Goal: Task Accomplishment & Management: Manage account settings

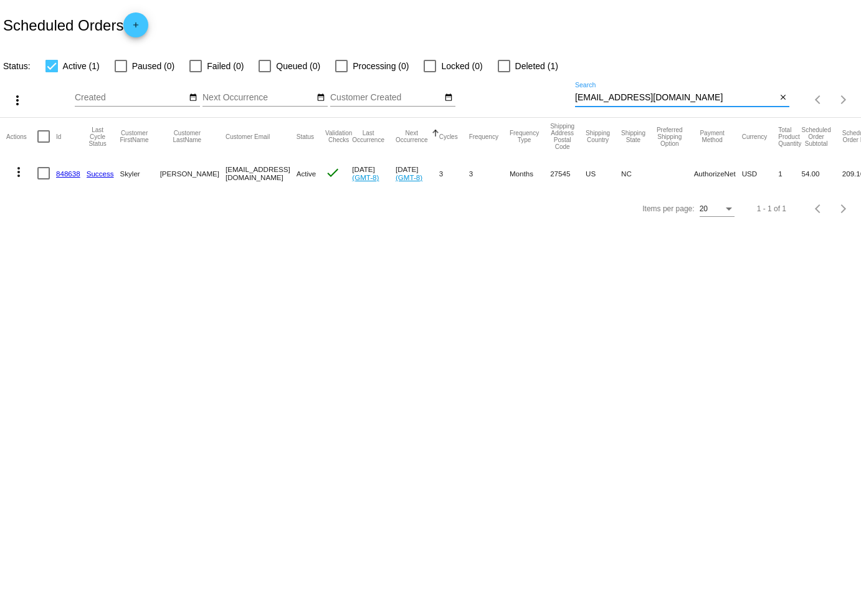
drag, startPoint x: 678, startPoint y: 95, endPoint x: 536, endPoint y: 94, distance: 141.4
click at [536, 94] on div "more_vert Oct Jan Feb Mar [DATE]" at bounding box center [430, 96] width 861 height 44
paste input "[EMAIL_ADDRESS]"
type input "[EMAIL_ADDRESS][DOMAIN_NAME]"
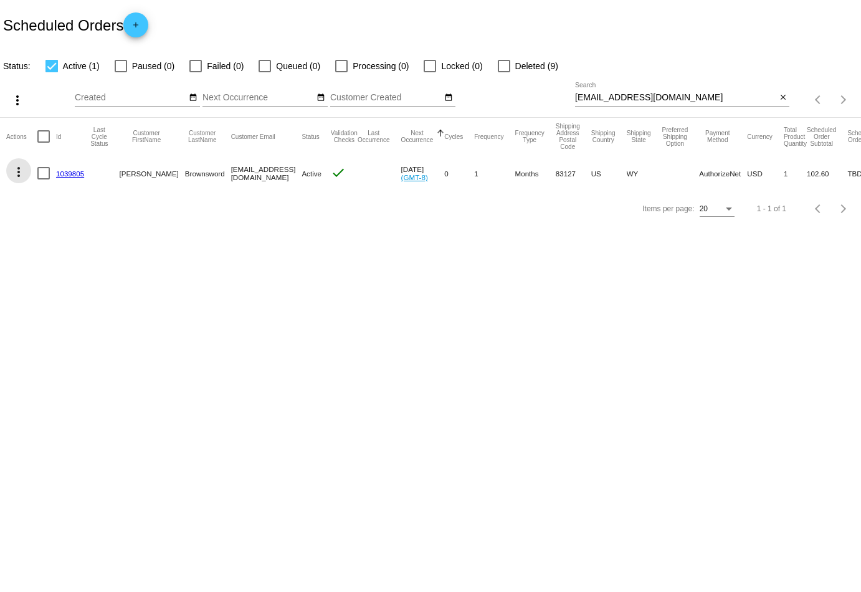
click at [14, 172] on mat-icon "more_vert" at bounding box center [18, 171] width 15 height 15
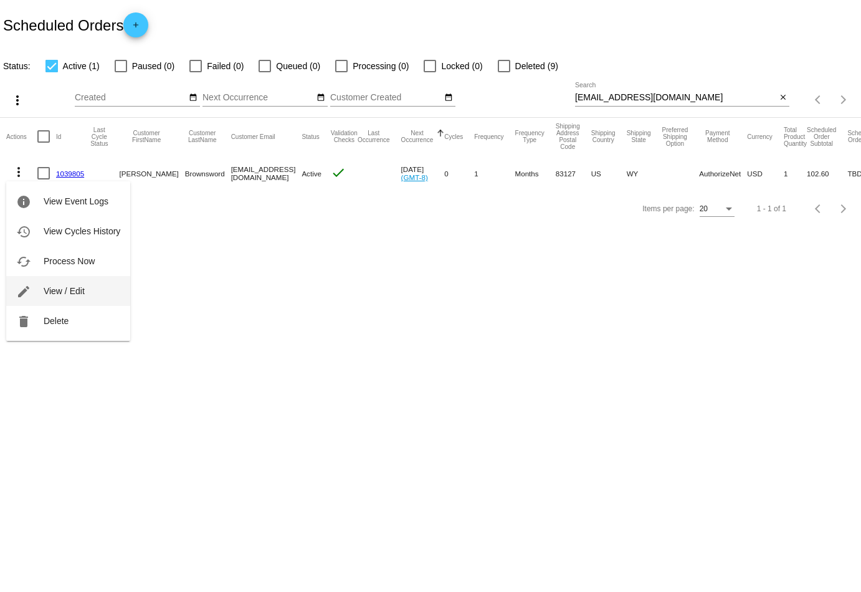
click at [69, 281] on button "edit View / Edit" at bounding box center [68, 291] width 124 height 30
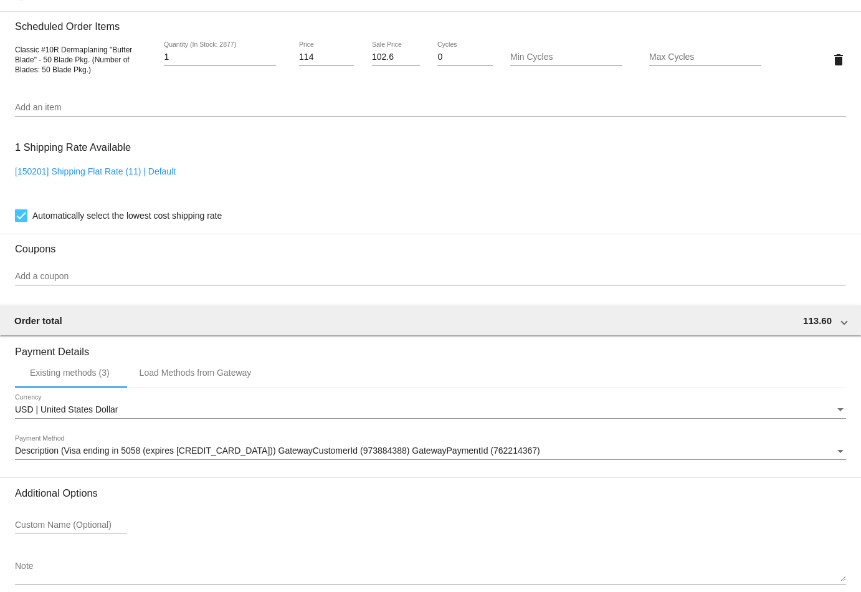
scroll to position [744, 0]
drag, startPoint x: 451, startPoint y: 59, endPoint x: 432, endPoint y: 57, distance: 18.8
click at [432, 59] on div "0 Cycles" at bounding box center [464, 60] width 69 height 36
type input "12"
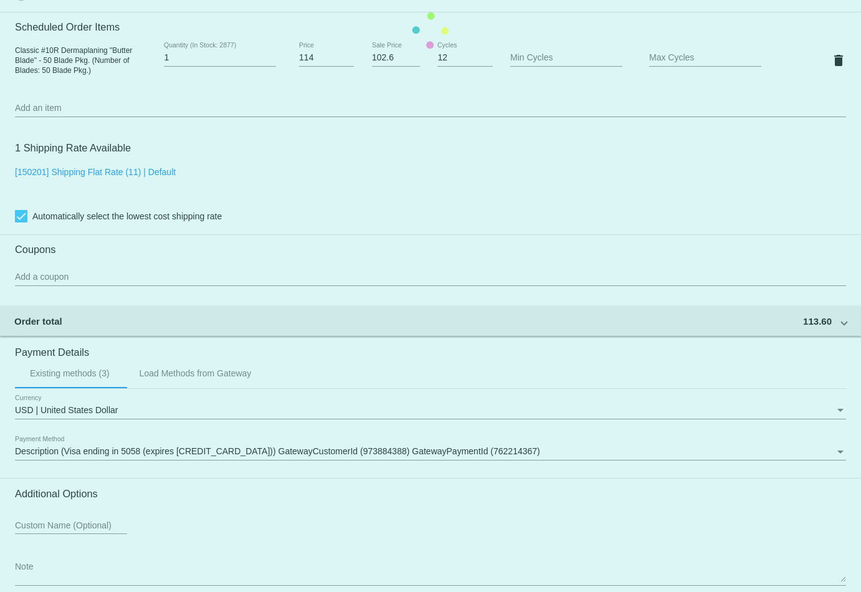
click at [273, 156] on mat-card "Customer 39922: [PERSON_NAME] [EMAIL_ADDRESS][DOMAIN_NAME] Customer Shipping En…" at bounding box center [430, 31] width 861 height 1246
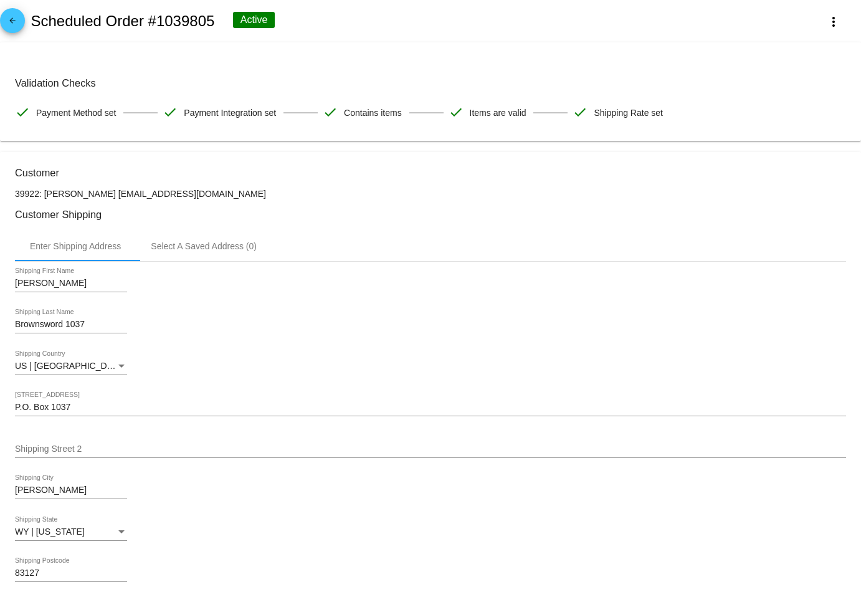
scroll to position [0, 0]
click at [22, 21] on link "arrow_back" at bounding box center [12, 20] width 25 height 25
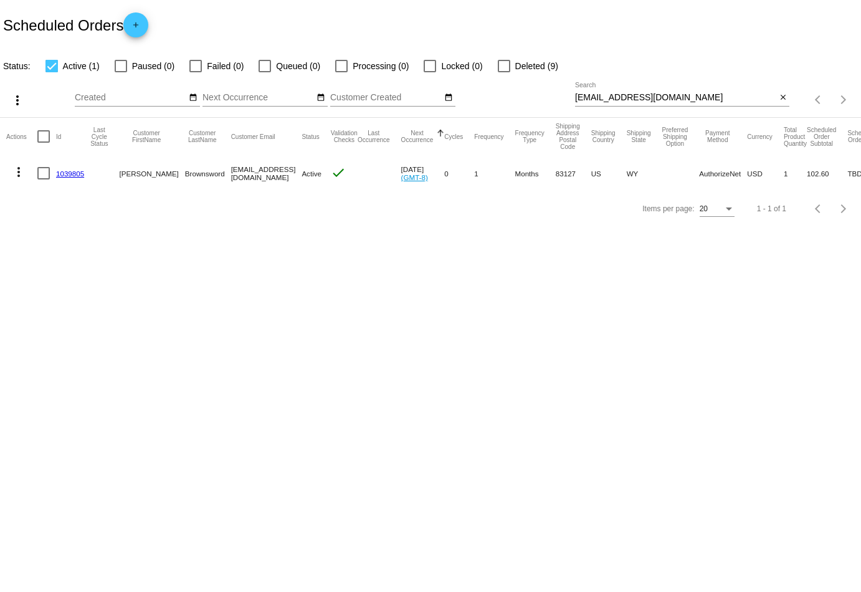
click at [19, 170] on mat-icon "more_vert" at bounding box center [18, 171] width 15 height 15
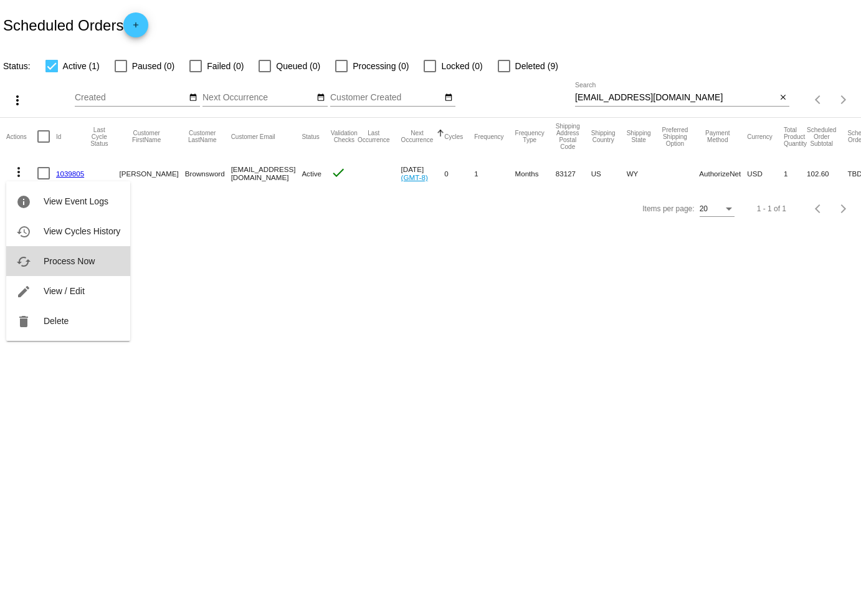
click at [56, 257] on span "Process Now" at bounding box center [69, 261] width 51 height 10
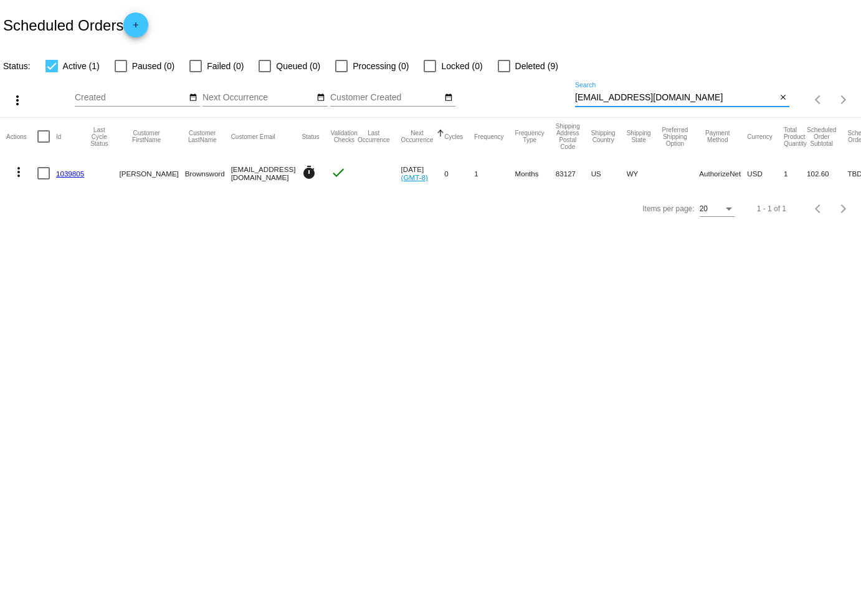
drag, startPoint x: 687, startPoint y: 97, endPoint x: 505, endPoint y: 97, distance: 182.5
click at [505, 97] on div "more_vert Oct Jan Feb Mar [DATE]" at bounding box center [430, 96] width 861 height 44
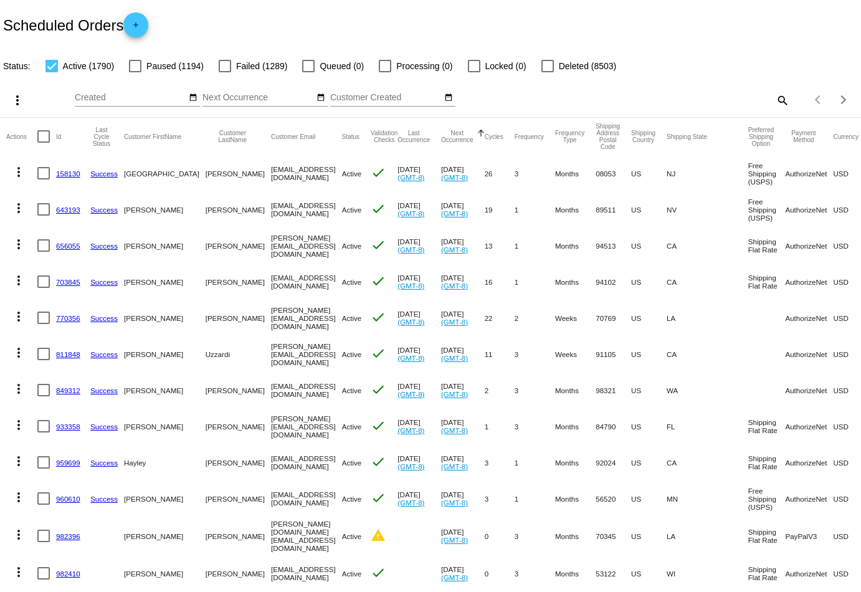
click at [779, 96] on mat-icon "search" at bounding box center [781, 99] width 15 height 19
click at [701, 96] on input "Search" at bounding box center [682, 98] width 214 height 10
paste input "[EMAIL_ADDRESS][DOMAIN_NAME]"
type input "[EMAIL_ADDRESS][DOMAIN_NAME]"
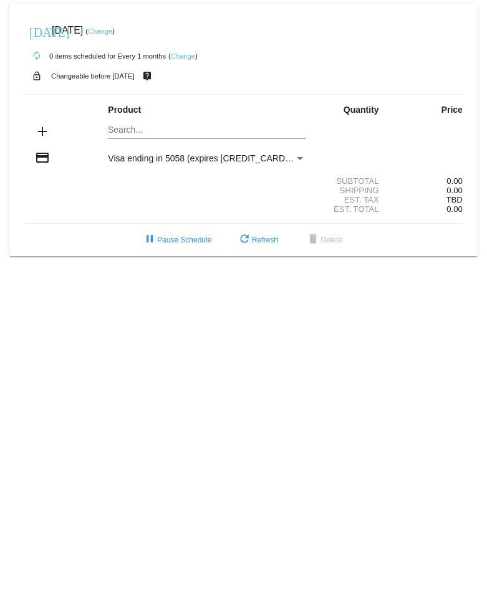
click at [112, 34] on link "Change" at bounding box center [100, 30] width 24 height 7
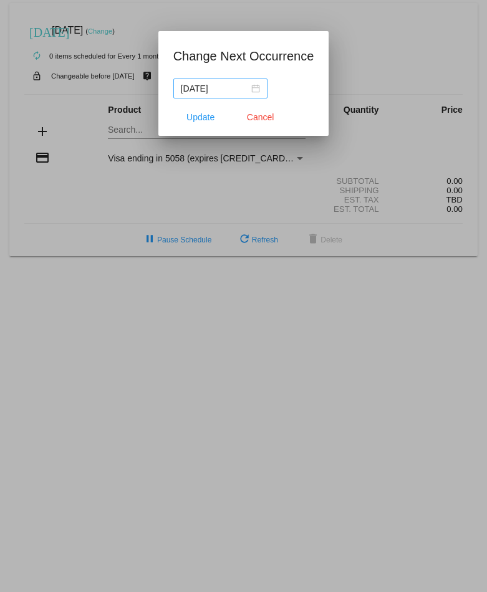
click at [250, 84] on div "2025-11-08" at bounding box center [220, 89] width 79 height 14
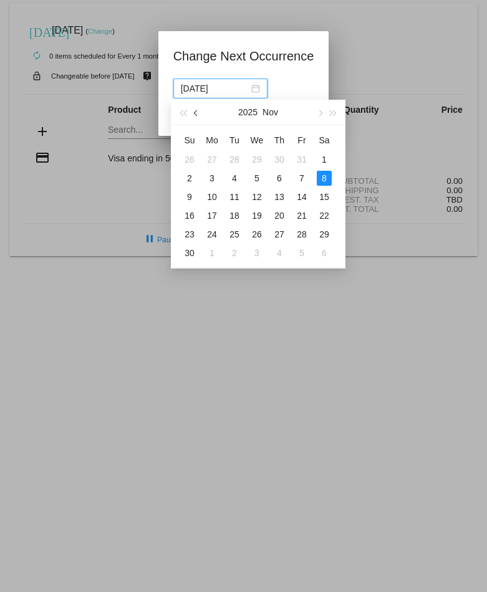
click at [195, 112] on button "button" at bounding box center [196, 112] width 14 height 25
click at [274, 176] on div "9" at bounding box center [279, 178] width 15 height 15
type input "2025-10-09"
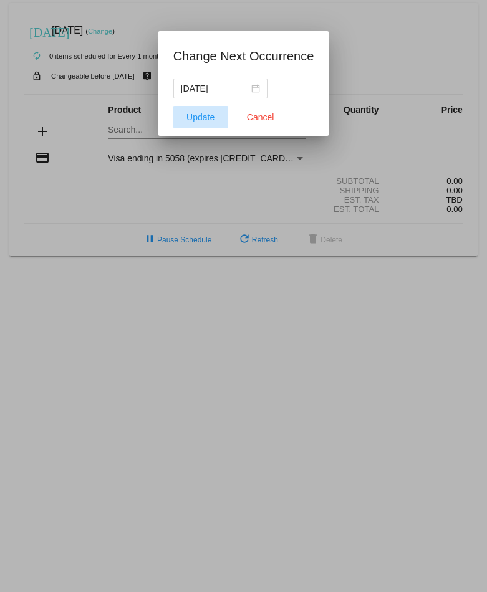
click at [205, 114] on span "Update" at bounding box center [200, 117] width 28 height 10
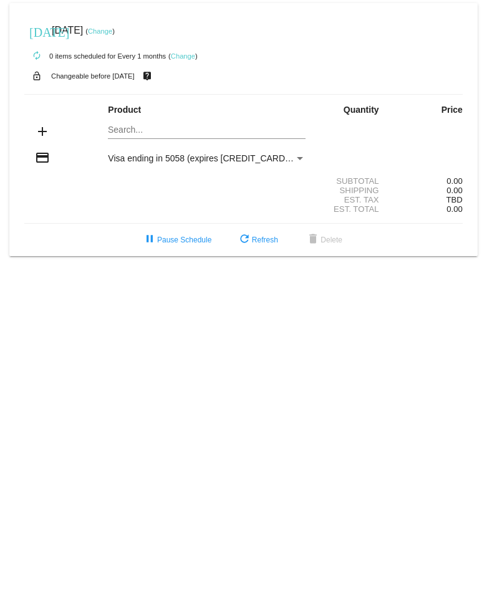
click at [171, 134] on mat-card "today Oct 9 2025 ( Change ) autorenew 0 items scheduled for Every 1 months ( Ch…" at bounding box center [243, 129] width 468 height 253
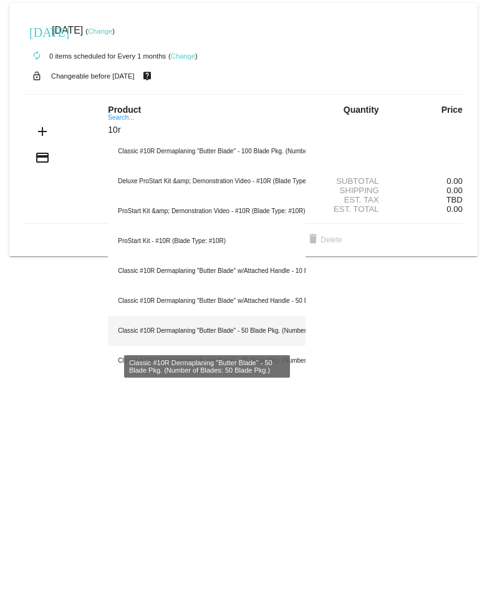
type input "10r"
click at [213, 330] on div "Classic #10R Dermaplaning "Butter Blade" - 50 Blade Pkg. (Number of Blades: 50 …" at bounding box center [206, 331] width 197 height 30
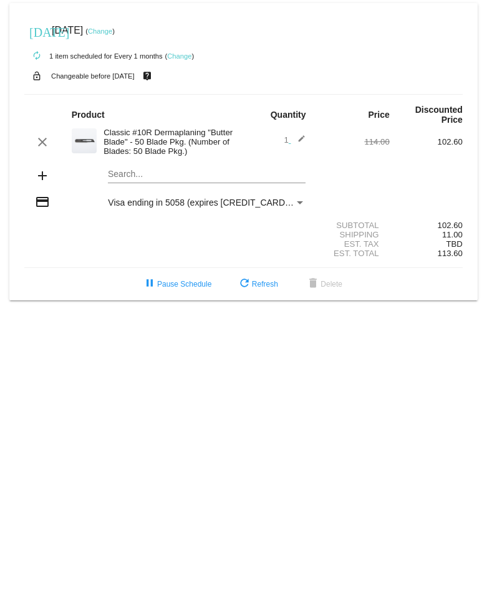
click at [9, 333] on body "today Oct 9 2025 ( Change ) autorenew 1 item scheduled for Every 1 months ( Cha…" at bounding box center [243, 296] width 487 height 592
